Goal: Task Accomplishment & Management: Manage account settings

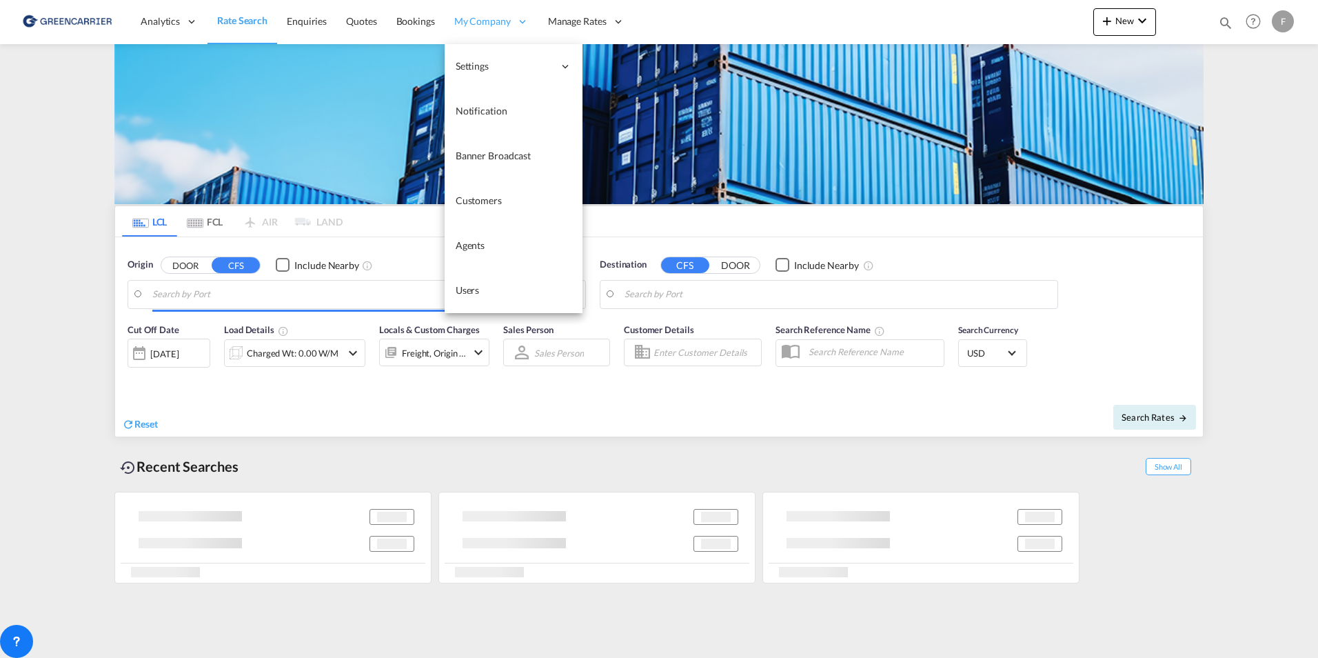
type input "DK-4623, Bjæverskov, Ejby, [GEOGRAPHIC_DATA], Jersie, [GEOGRAPHIC_DATA], [GEOGR…"
type input "[GEOGRAPHIC_DATA], HKHKG"
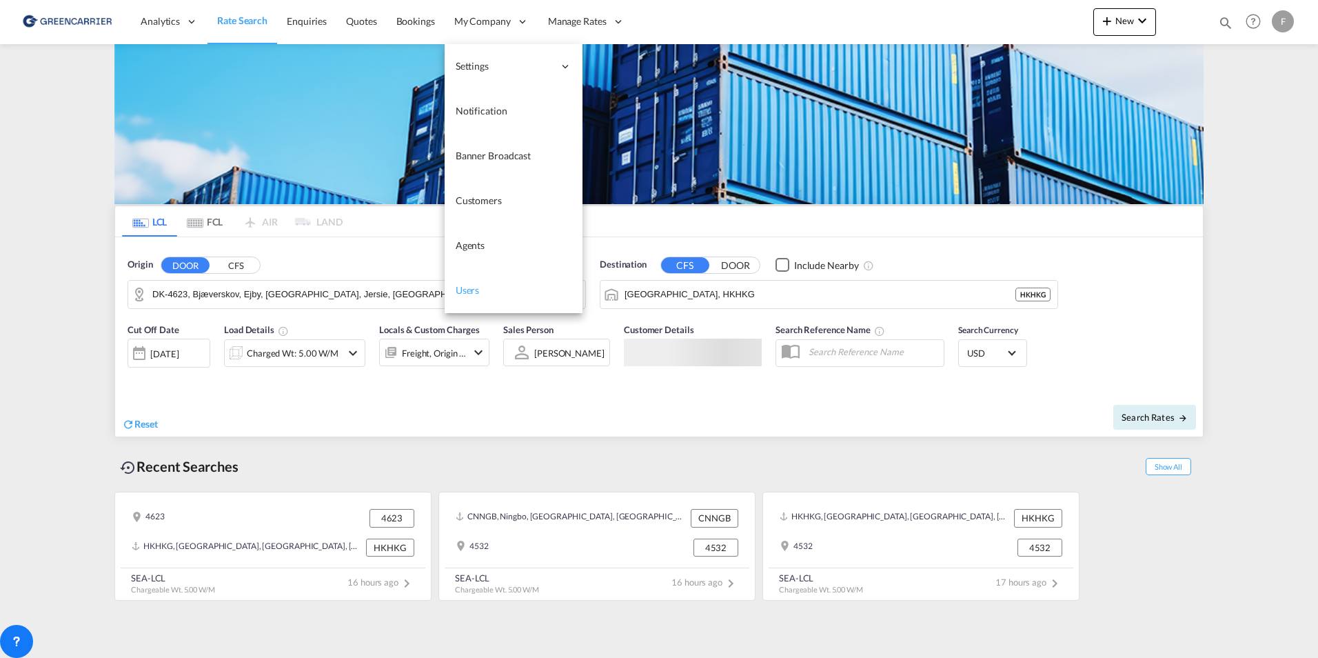
click at [468, 290] on span "Users" at bounding box center [468, 290] width 24 height 12
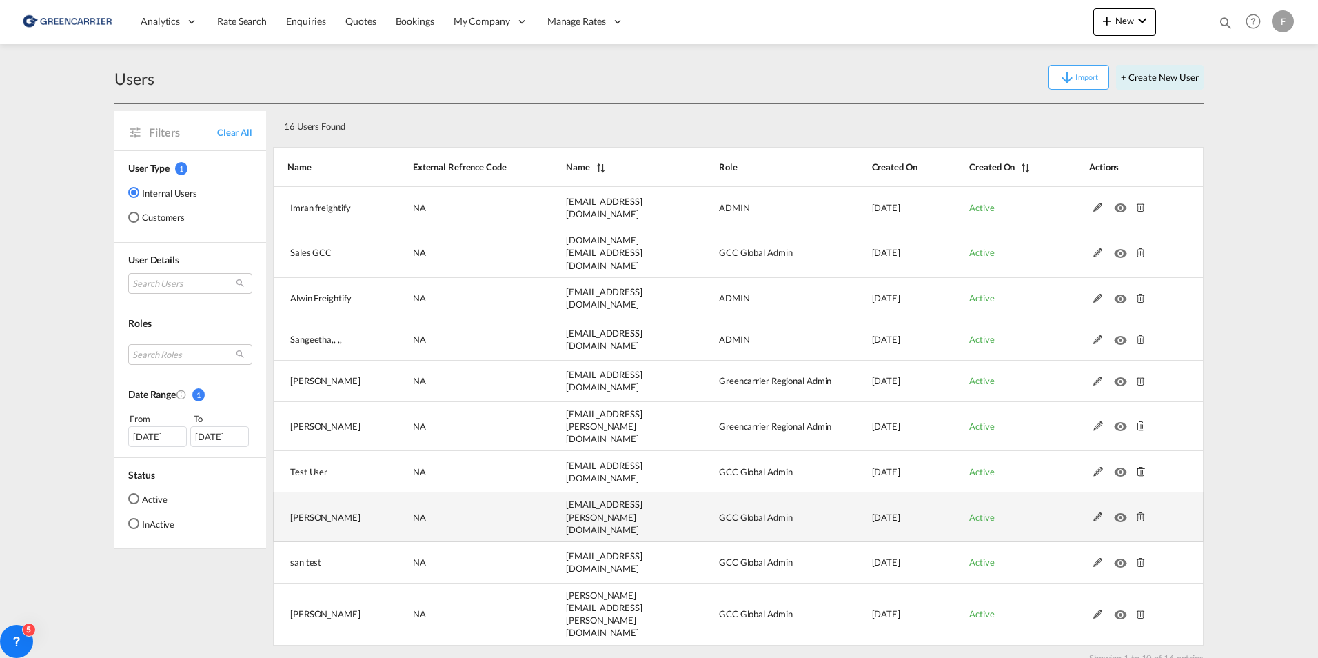
click at [1099, 512] on md-icon at bounding box center [1099, 517] width 18 height 10
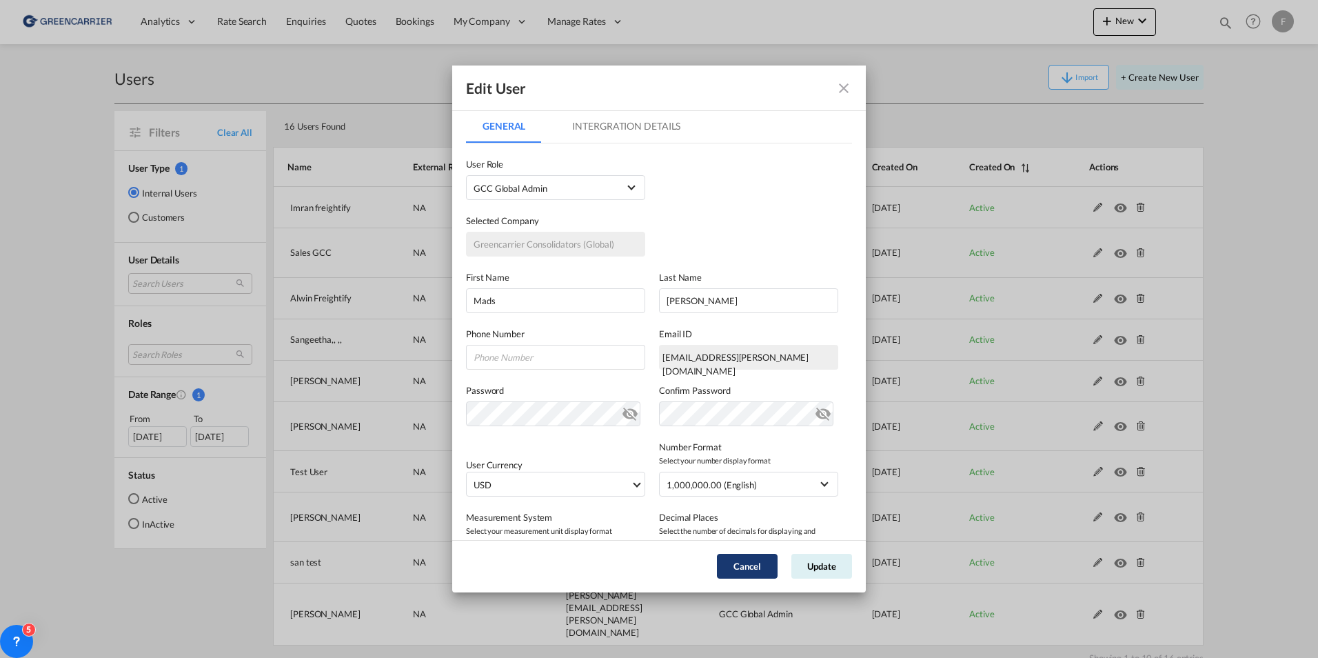
click at [740, 564] on button "Cancel" at bounding box center [747, 566] width 61 height 25
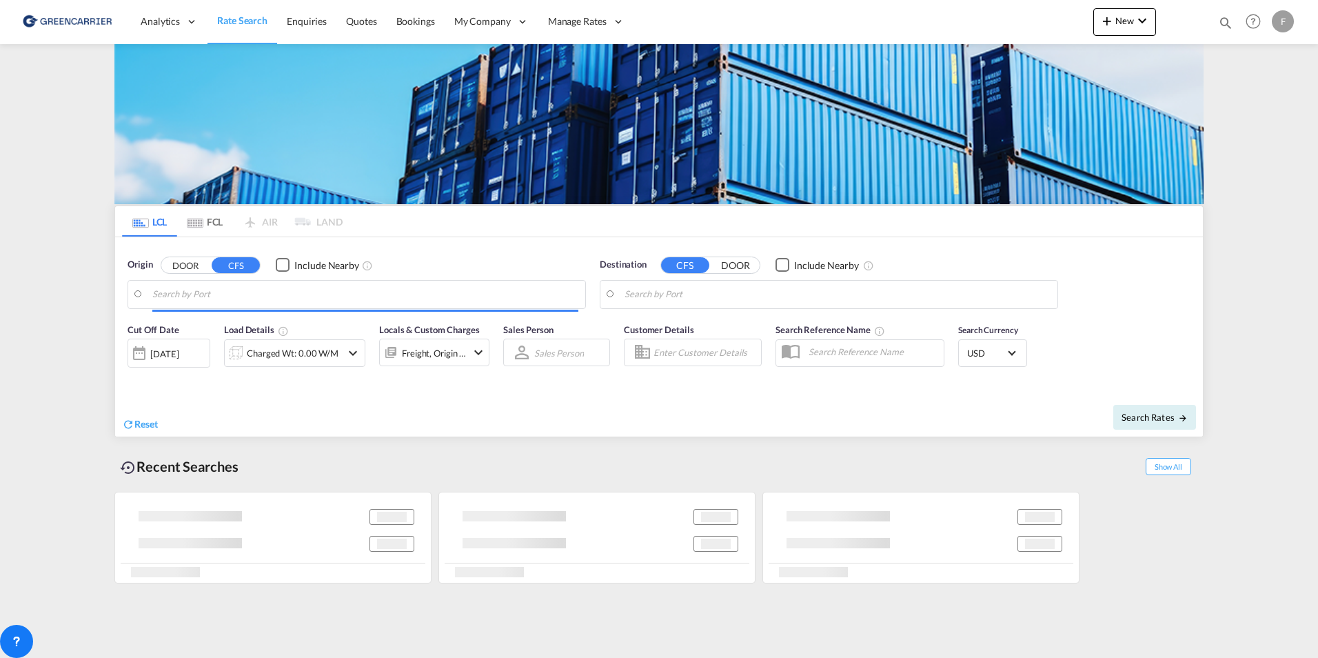
type input "DK-4623, Bjæverskov, Ejby, [GEOGRAPHIC_DATA], Jersie, [GEOGRAPHIC_DATA], [GEOGR…"
type input "[GEOGRAPHIC_DATA], HKHKG"
